Goal: Find contact information: Find contact information

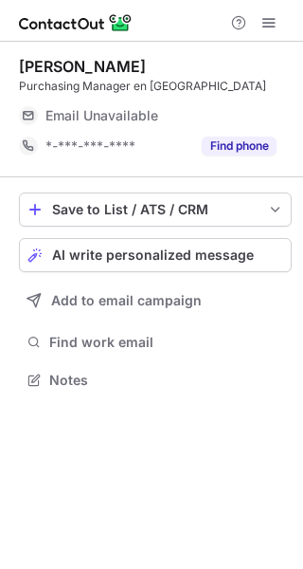
scroll to position [367, 303]
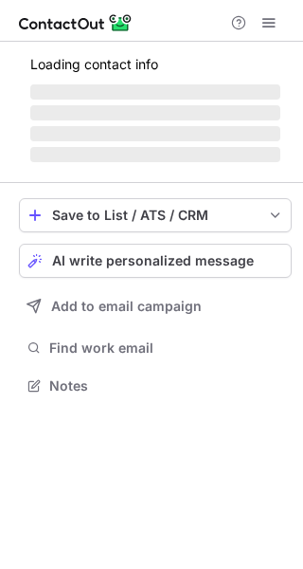
scroll to position [367, 303]
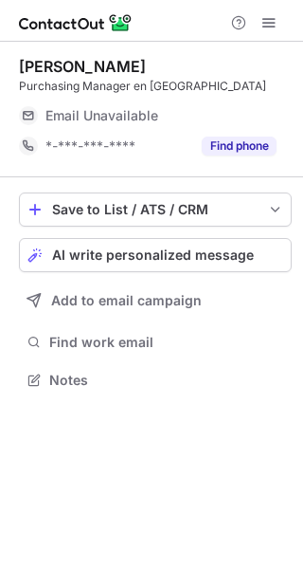
scroll to position [367, 303]
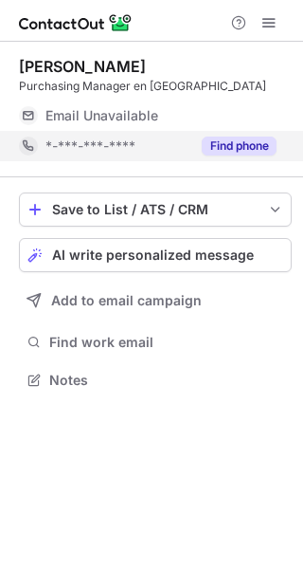
click at [237, 149] on button "Find phone" at bounding box center [239, 145] width 75 height 19
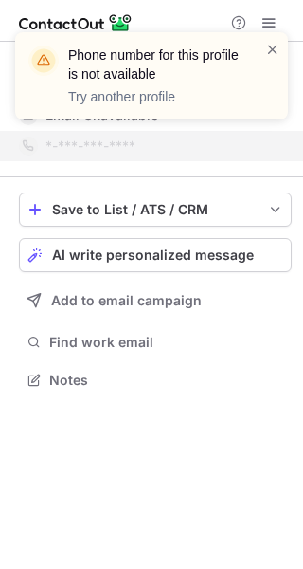
click at [263, 48] on div "Phone number for this profile is not available Try another profile" at bounding box center [144, 76] width 243 height 72
click at [279, 45] on span at bounding box center [272, 49] width 15 height 19
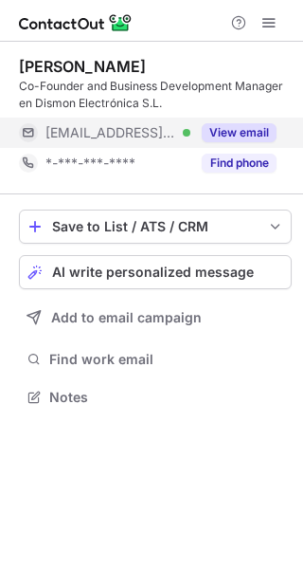
scroll to position [384, 303]
click at [238, 137] on button "View email" at bounding box center [239, 132] width 75 height 19
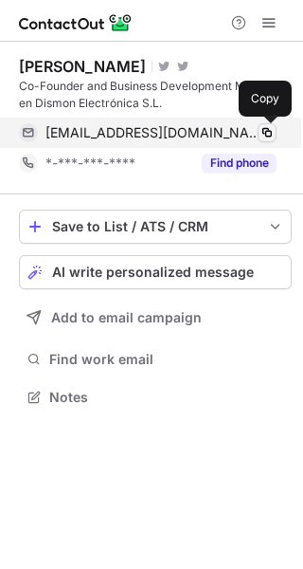
click at [267, 131] on span at bounding box center [267, 132] width 15 height 15
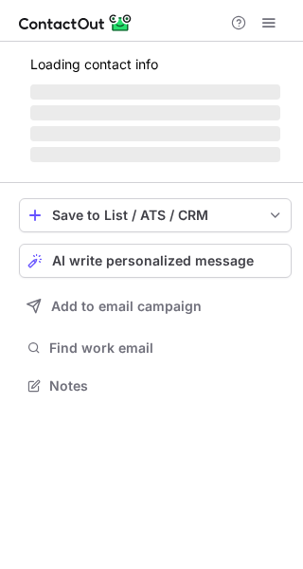
scroll to position [444, 303]
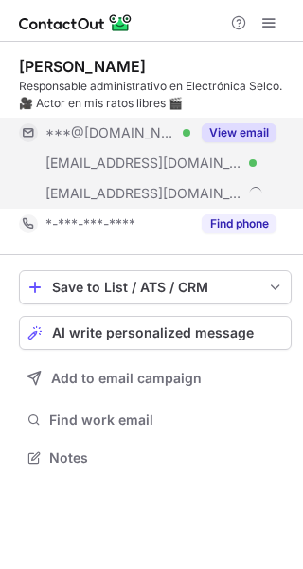
click at [246, 126] on button "View email" at bounding box center [239, 132] width 75 height 19
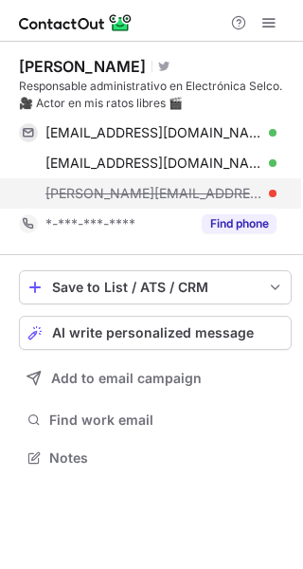
click at [136, 195] on span "jesus@electronicaselco.com" at bounding box center [153, 193] width 217 height 17
click at [254, 193] on div "jesus@electronicaselco.com" at bounding box center [160, 193] width 231 height 17
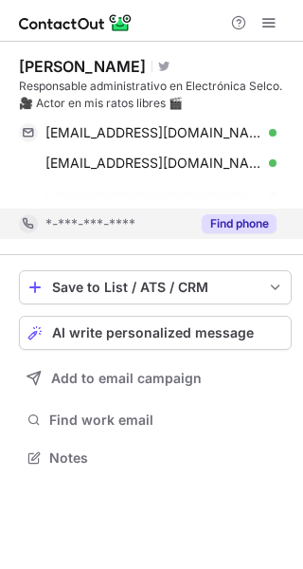
scroll to position [414, 303]
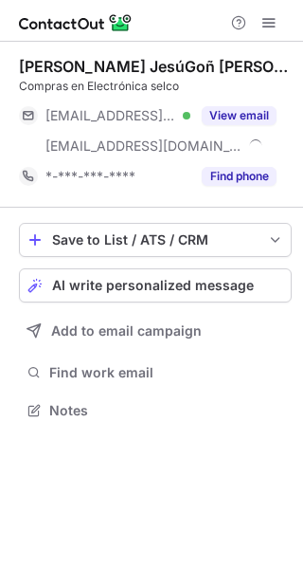
scroll to position [397, 303]
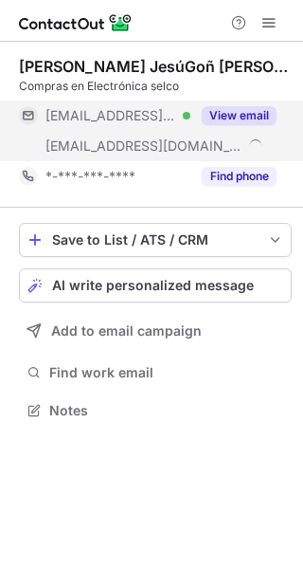
click at [245, 113] on button "View email" at bounding box center [239, 115] width 75 height 19
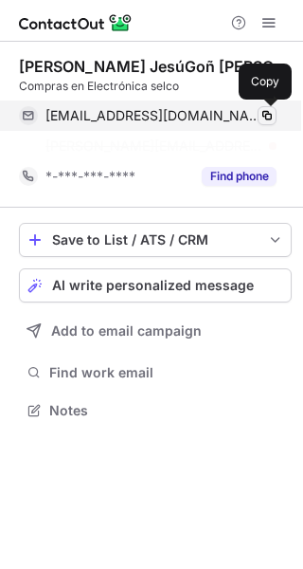
click at [266, 117] on span at bounding box center [267, 115] width 15 height 15
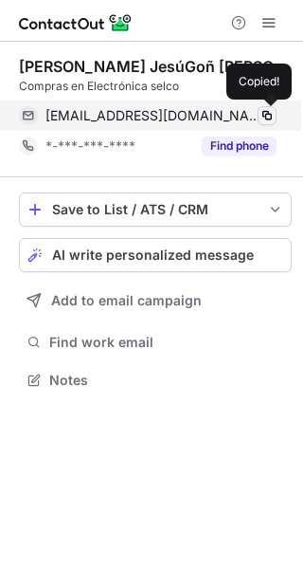
scroll to position [367, 303]
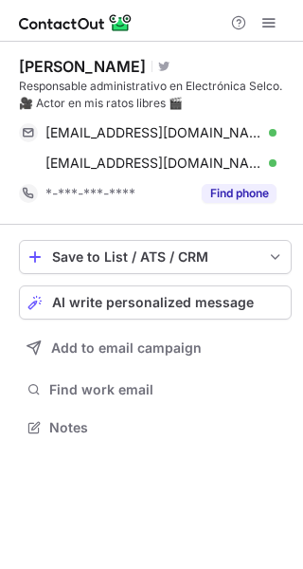
scroll to position [414, 303]
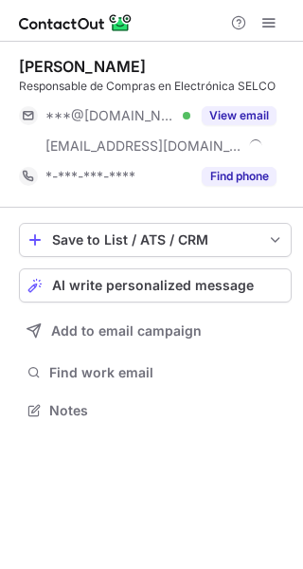
scroll to position [397, 303]
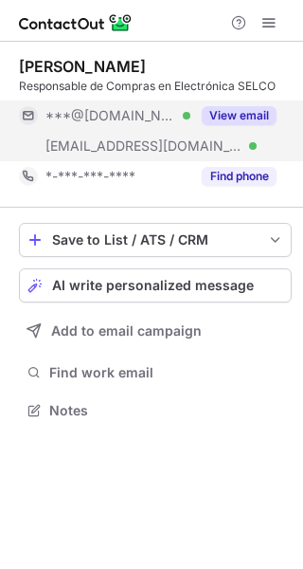
click at [249, 114] on button "View email" at bounding box center [239, 115] width 75 height 19
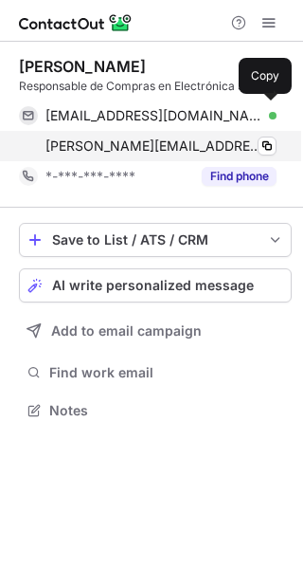
scroll to position [397, 303]
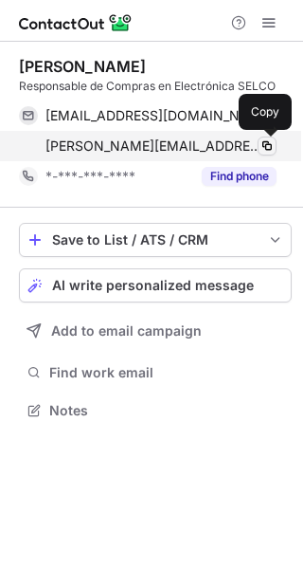
click at [265, 144] on span at bounding box center [267, 145] width 15 height 15
